Goal: Information Seeking & Learning: Learn about a topic

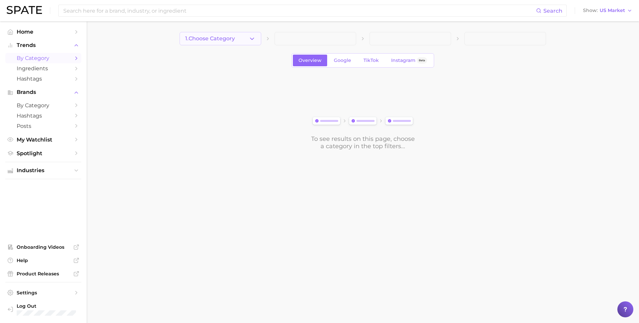
click at [244, 41] on button "1. Choose Category" at bounding box center [220, 38] width 82 height 13
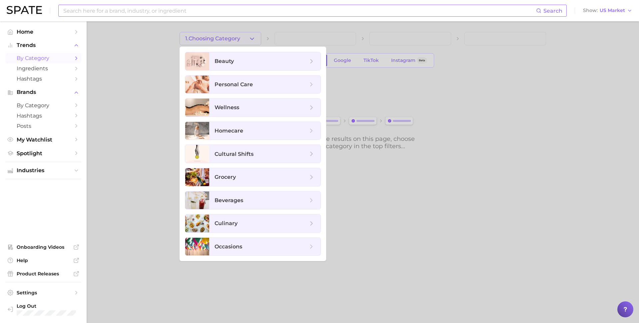
click at [196, 11] on input at bounding box center [299, 10] width 473 height 11
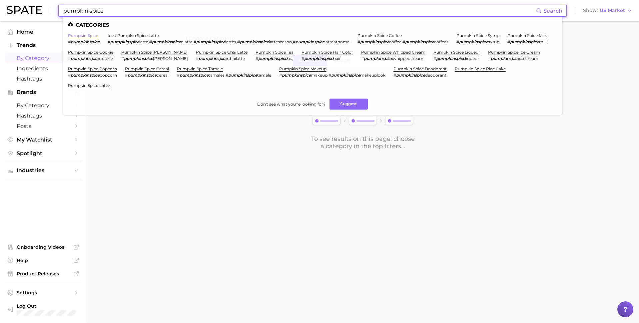
type input "pumpkin spice"
click at [88, 35] on link "pumpkin spice" at bounding box center [83, 35] width 30 height 5
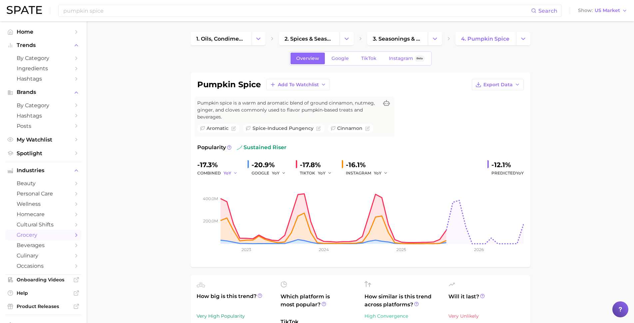
click at [227, 170] on span "YoY" at bounding box center [227, 173] width 8 height 6
click at [102, 9] on input "pumpkin spice" at bounding box center [297, 10] width 468 height 11
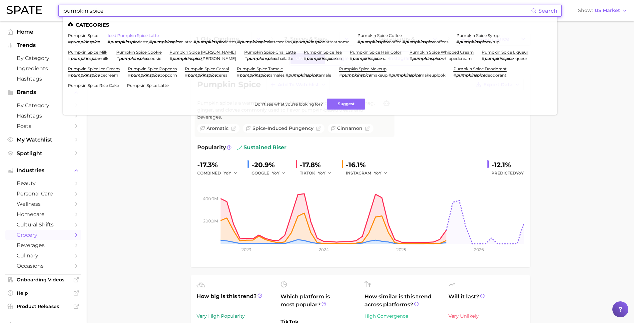
click at [128, 36] on link "iced pumpkin spice latte" at bounding box center [133, 35] width 51 height 5
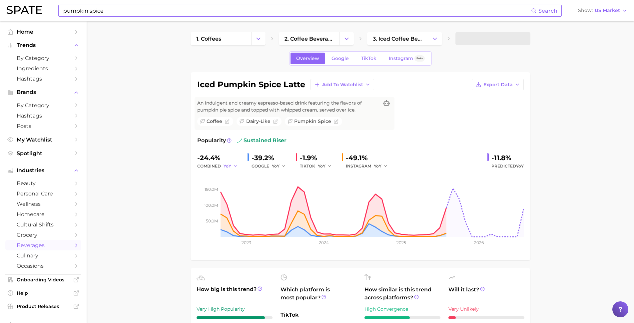
click at [233, 165] on icon "button" at bounding box center [235, 166] width 5 height 5
click at [237, 188] on button "QoQ" at bounding box center [259, 189] width 73 height 12
click at [278, 167] on button "YoY" at bounding box center [279, 166] width 14 height 8
click at [286, 190] on button "QoQ" at bounding box center [308, 189] width 73 height 12
click at [322, 168] on span "YoY" at bounding box center [322, 166] width 8 height 6
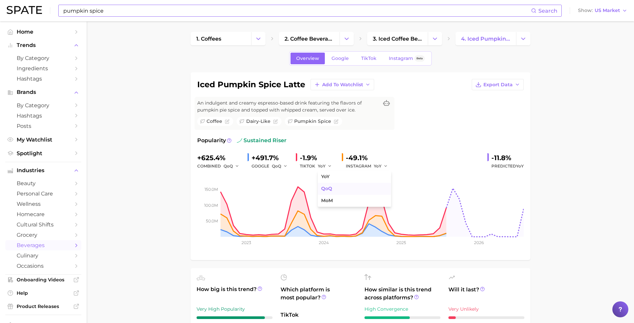
drag, startPoint x: 327, startPoint y: 190, endPoint x: 338, endPoint y: 180, distance: 14.8
click at [327, 190] on span "QoQ" at bounding box center [326, 189] width 11 height 6
click at [369, 166] on div "INSTAGRAM YoY" at bounding box center [369, 166] width 47 height 8
click at [383, 165] on icon "button" at bounding box center [385, 166] width 5 height 5
click at [377, 190] on span "QoQ" at bounding box center [382, 189] width 11 height 6
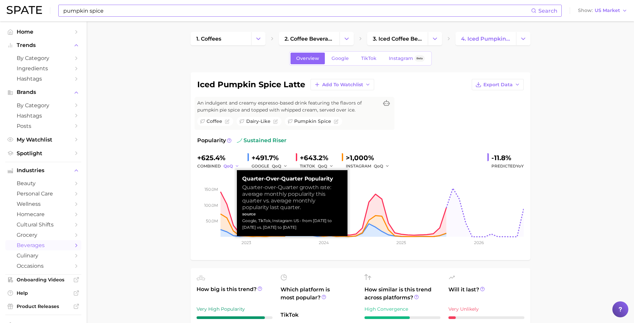
click at [235, 167] on icon "button" at bounding box center [237, 166] width 5 height 5
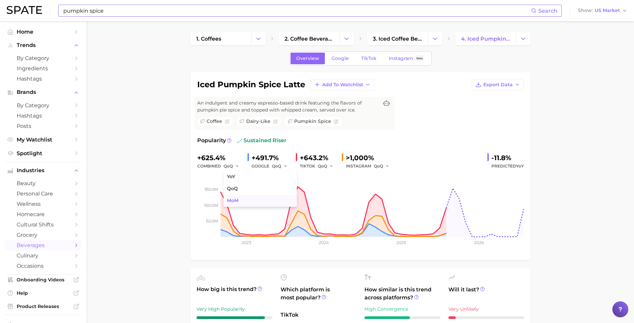
click at [230, 202] on span "MoM" at bounding box center [233, 201] width 12 height 6
click at [283, 165] on icon "button" at bounding box center [285, 166] width 5 height 5
click at [281, 200] on span "MoM" at bounding box center [281, 201] width 12 height 6
click at [320, 162] on button "QoQ" at bounding box center [326, 166] width 16 height 8
click at [322, 198] on span "MoM" at bounding box center [327, 201] width 12 height 6
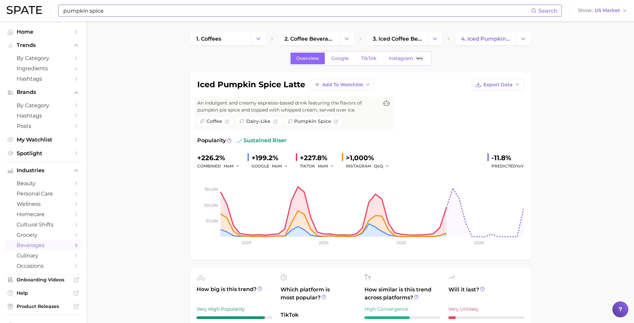
click at [361, 164] on div "INSTAGRAM QoQ" at bounding box center [369, 166] width 47 height 8
click at [386, 165] on polyline "button" at bounding box center [387, 165] width 2 height 1
click at [377, 201] on span "MoM" at bounding box center [383, 201] width 12 height 6
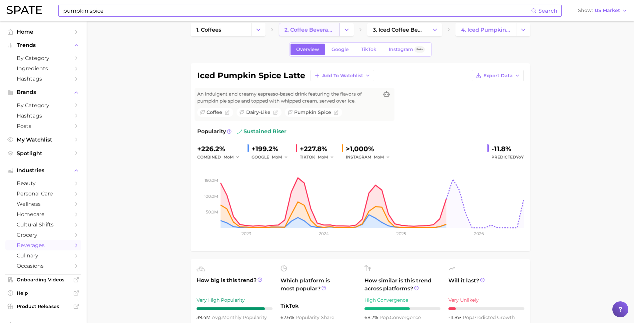
click at [310, 31] on span "2. coffee beverages" at bounding box center [308, 30] width 49 height 6
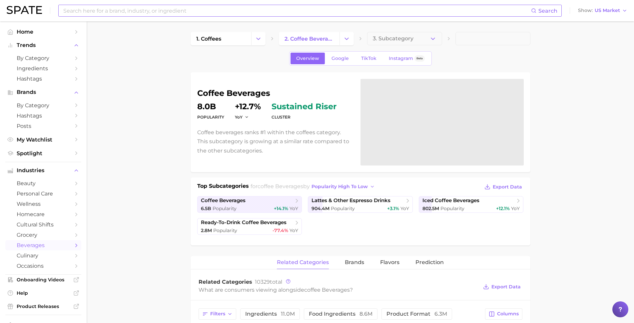
click at [148, 8] on input at bounding box center [297, 10] width 468 height 11
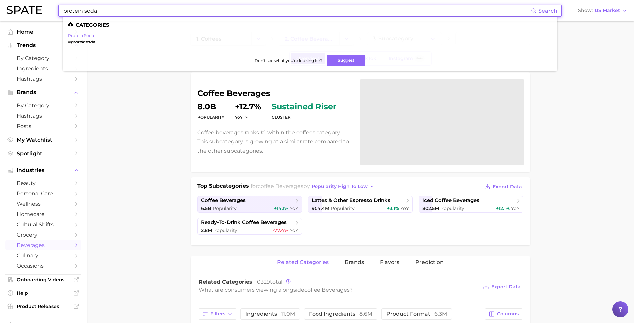
type input "protein soda"
click at [84, 35] on link "protein soda" at bounding box center [81, 35] width 26 height 5
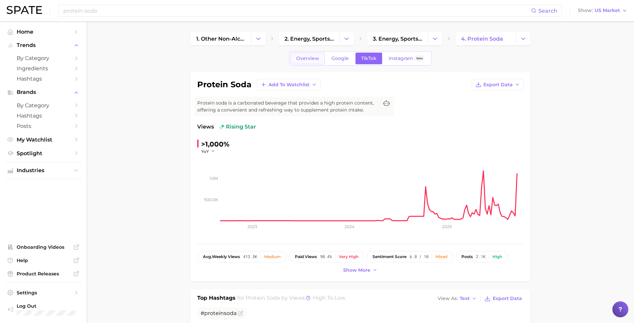
click at [314, 62] on link "Overview" at bounding box center [307, 59] width 34 height 12
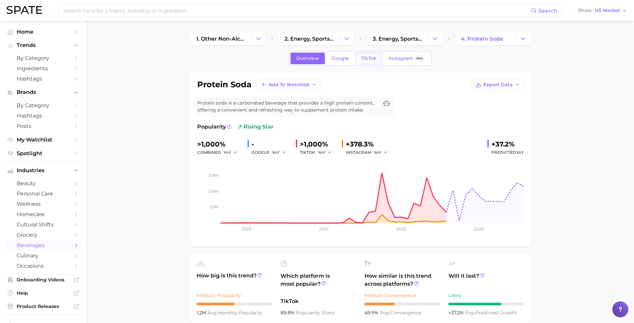
click at [365, 55] on link "TikTok" at bounding box center [368, 59] width 27 height 12
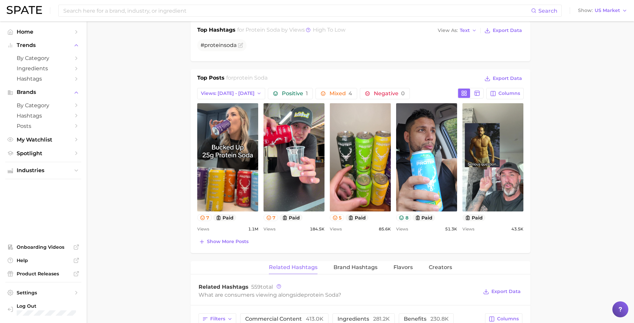
scroll to position [399, 0]
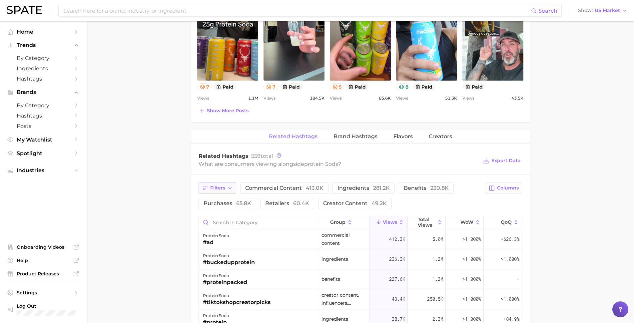
click at [225, 188] on button "Filters" at bounding box center [217, 187] width 38 height 11
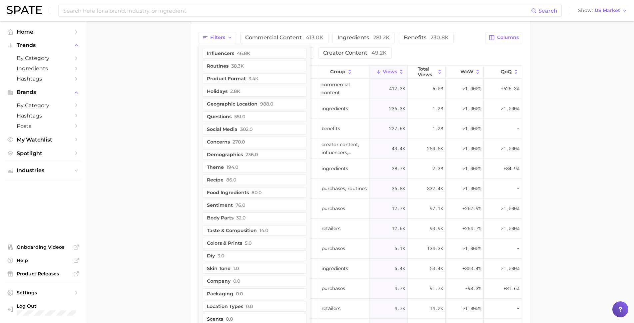
scroll to position [537, 0]
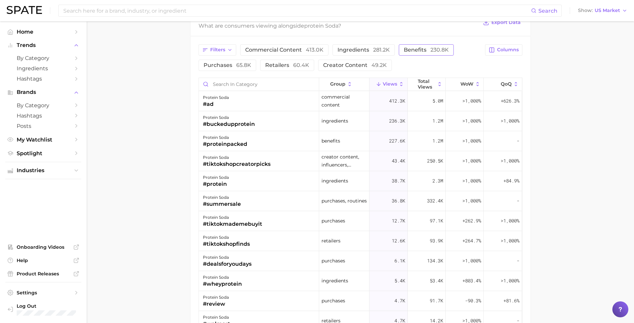
click at [408, 49] on span "benefits 230.8k" at bounding box center [425, 49] width 45 height 5
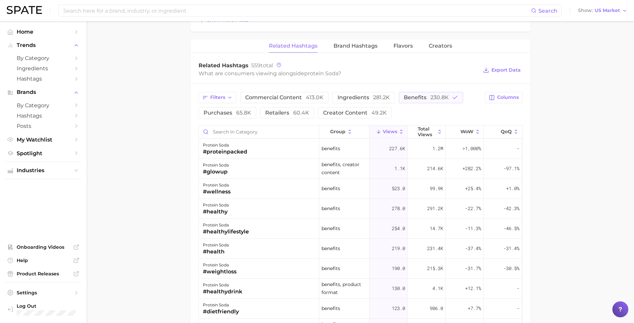
scroll to position [454, 0]
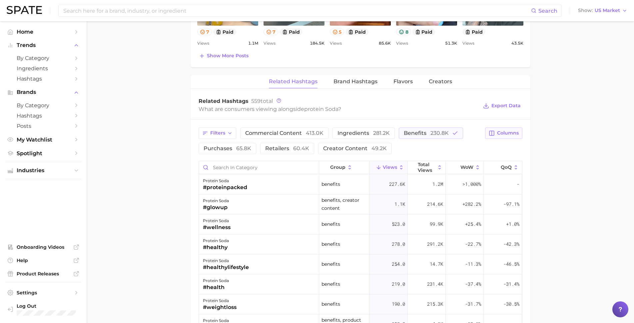
click at [506, 134] on span "Columns" at bounding box center [508, 133] width 22 height 6
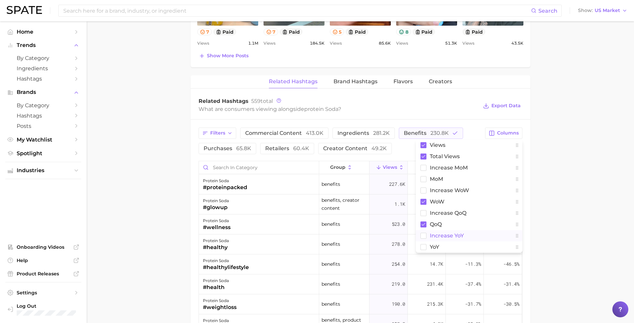
click at [431, 236] on span "increase YoY" at bounding box center [446, 236] width 34 height 6
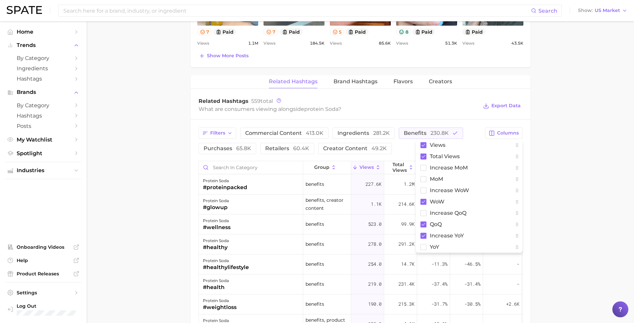
click at [551, 243] on main "1. other non-alcoholic beverages 2. energy, sports & functional drinks 3. energ…" at bounding box center [360, 46] width 547 height 957
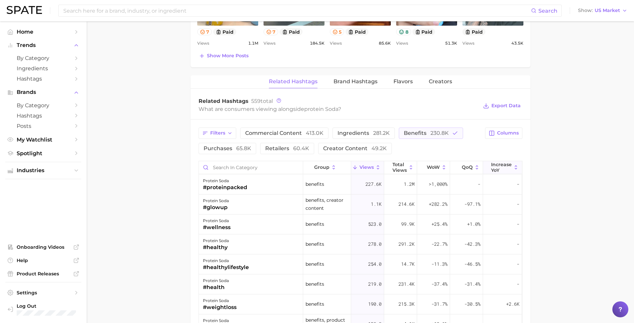
click at [491, 165] on span "increase YoY" at bounding box center [501, 167] width 21 height 11
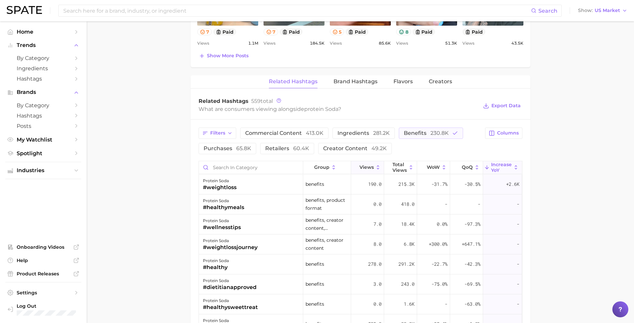
click at [365, 170] on button "Views" at bounding box center [367, 167] width 33 height 13
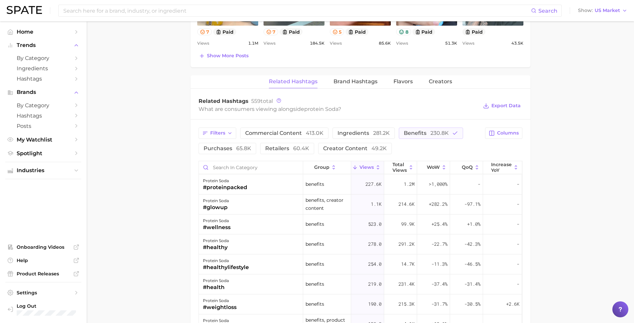
click at [154, 208] on main "1. other non-alcoholic beverages 2. energy, sports & functional drinks 3. energ…" at bounding box center [360, 46] width 547 height 957
click at [351, 79] on span "Brand Hashtags" at bounding box center [355, 82] width 44 height 6
